Goal: Navigation & Orientation: Find specific page/section

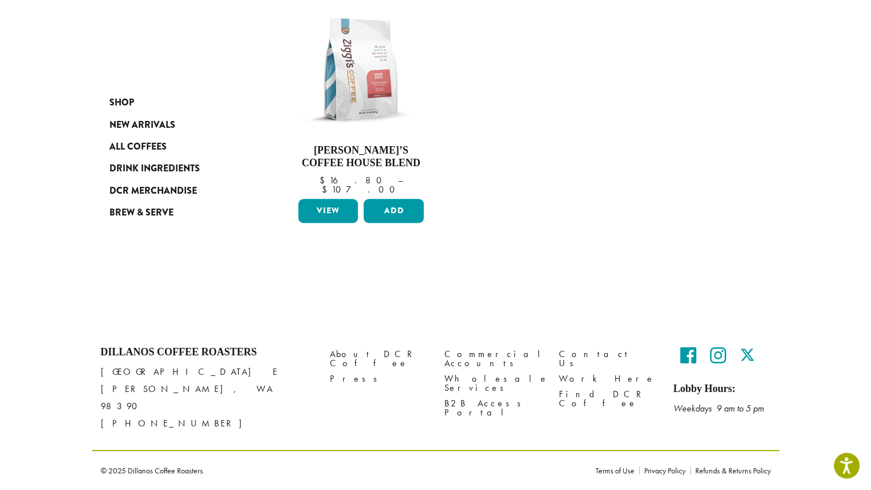
scroll to position [498, 0]
click at [109, 220] on span "Brew & Serve" at bounding box center [141, 213] width 64 height 14
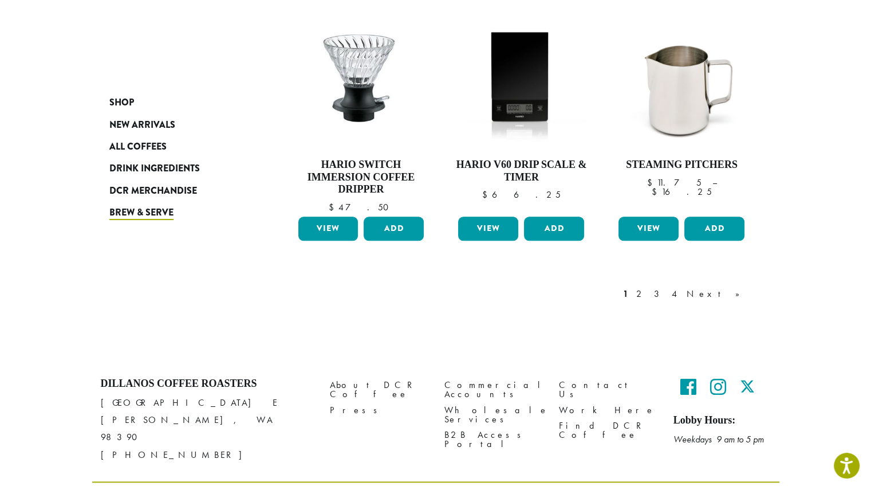
scroll to position [898, 0]
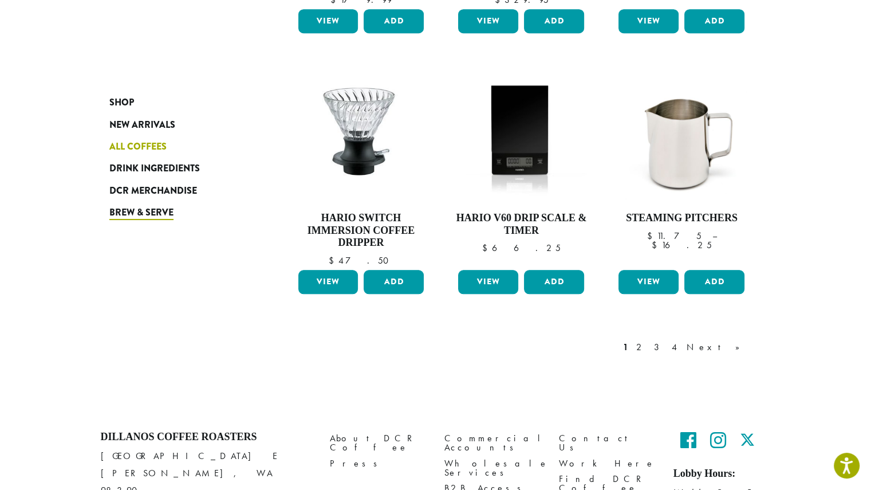
click at [109, 154] on span "All Coffees" at bounding box center [137, 147] width 57 height 14
